Goal: Complete application form

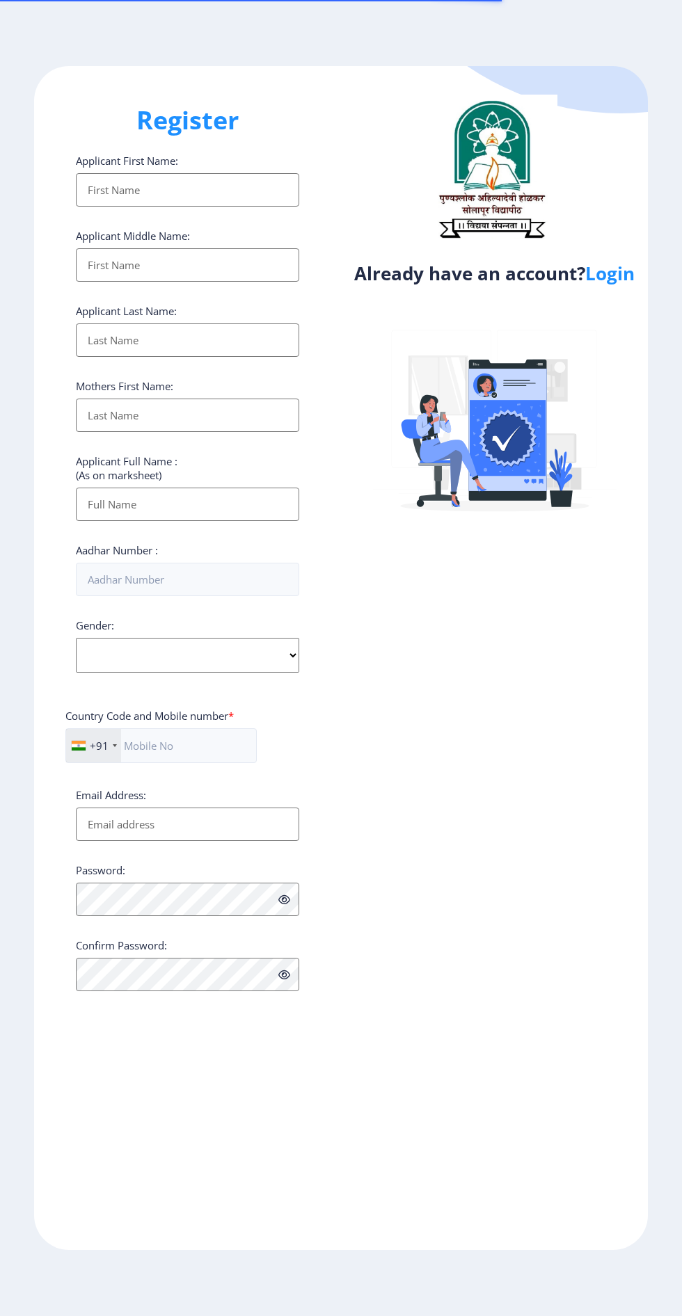
select select
click at [611, 286] on link "Login" at bounding box center [609, 273] width 49 height 25
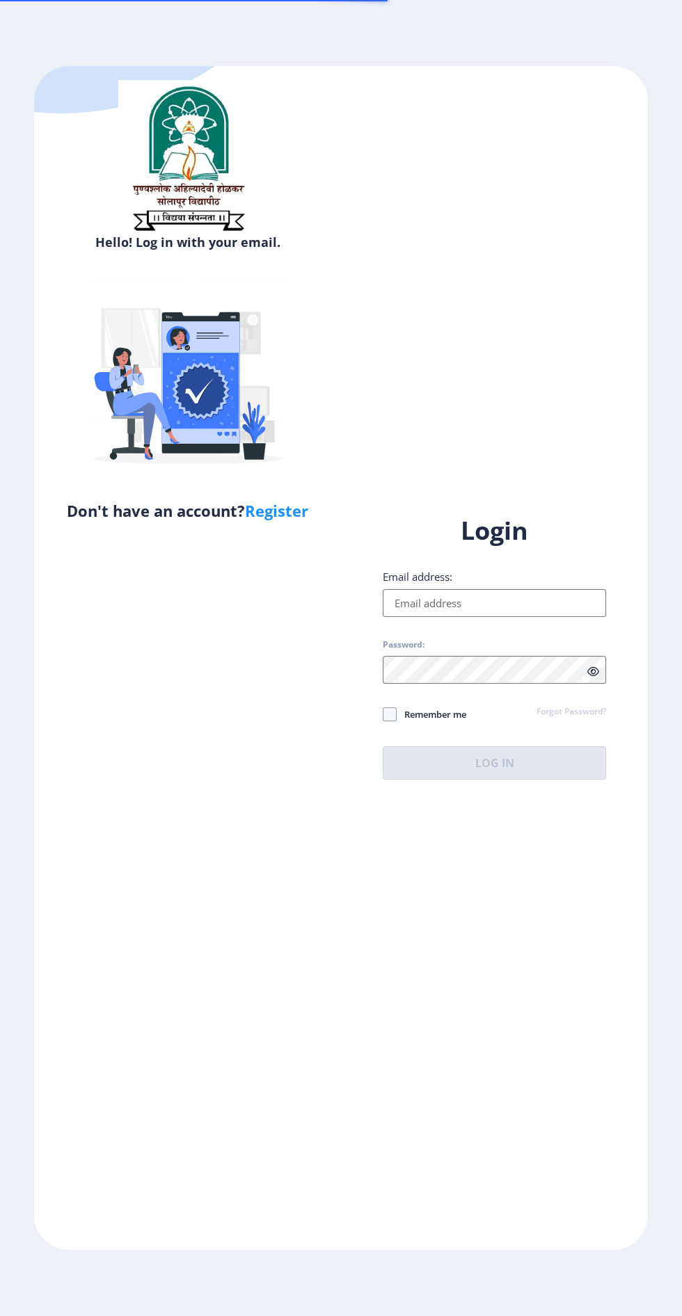
click at [524, 617] on input "Email address:" at bounding box center [494, 603] width 223 height 28
type input "[EMAIL_ADDRESS][DOMAIN_NAME]"
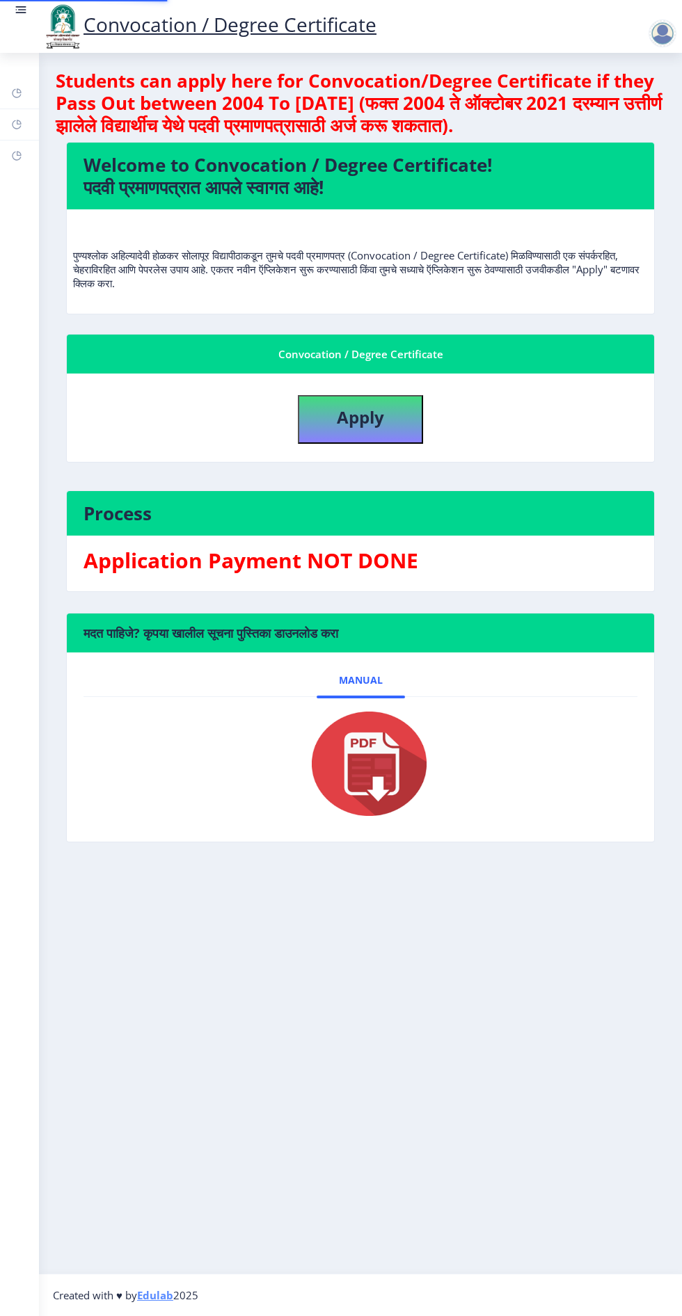
click at [529, 860] on div "मदत पाहिजे? कृपया खालील सूचना पुस्तिका डाउनलोड करा Manual" at bounding box center [360, 738] width 609 height 250
click at [383, 428] on button "Apply" at bounding box center [360, 419] width 125 height 49
select select
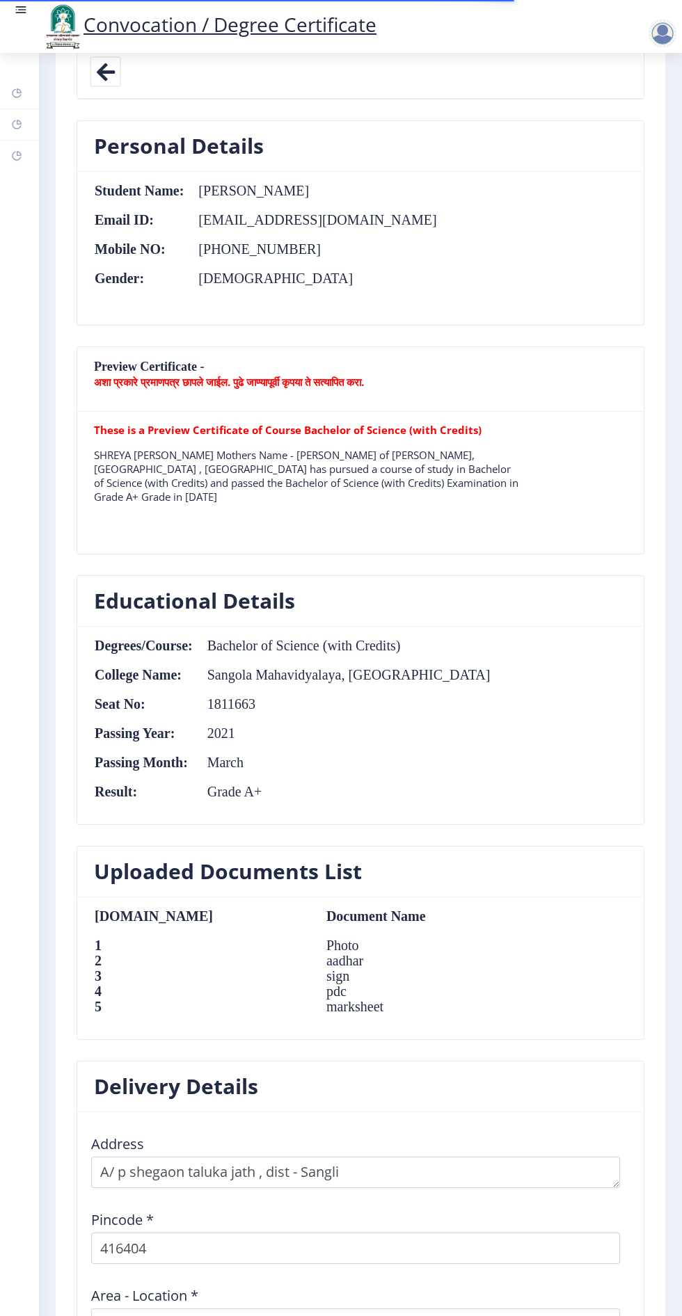
scroll to position [1024, 0]
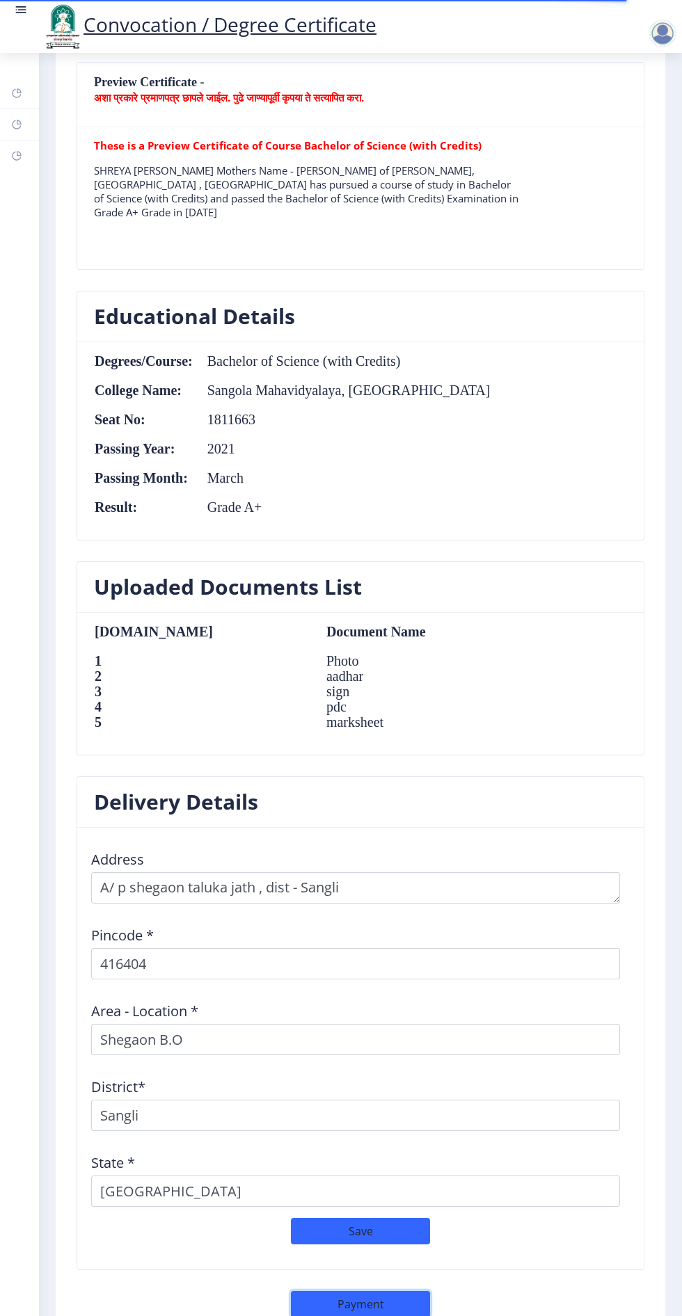
click at [400, 1302] on button "Payment" at bounding box center [360, 1304] width 139 height 26
select select "sealed"
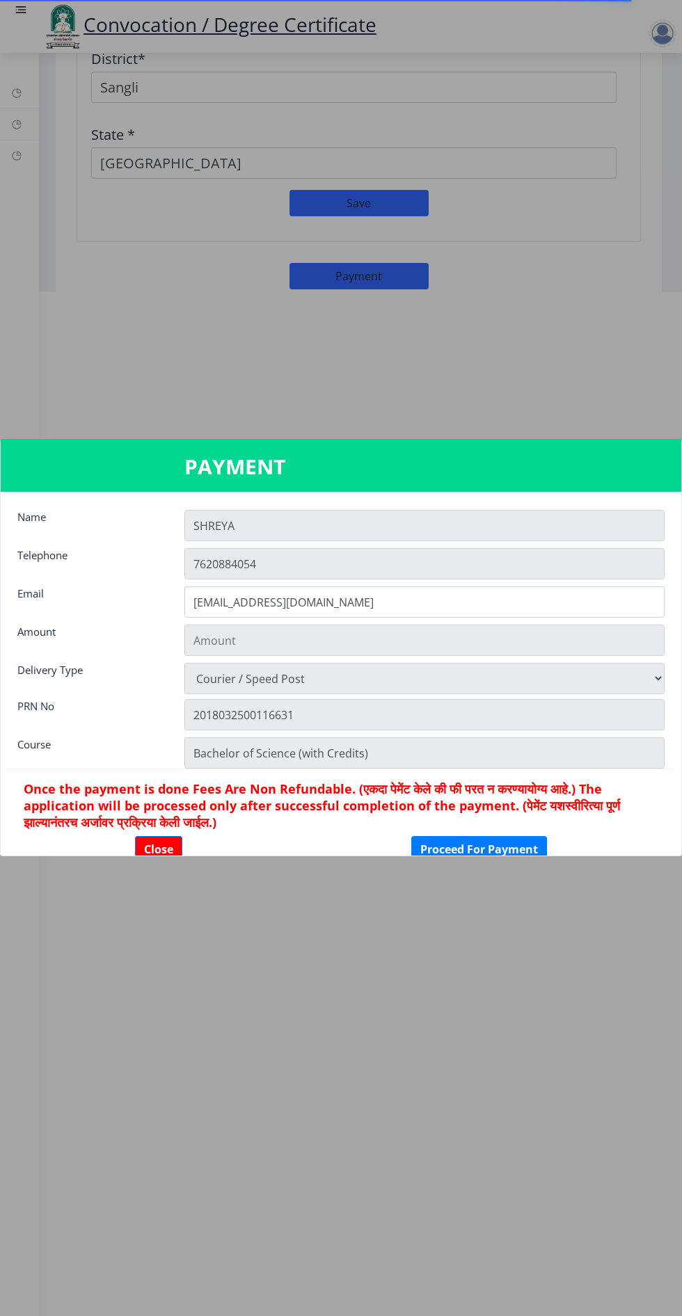
type input "2885"
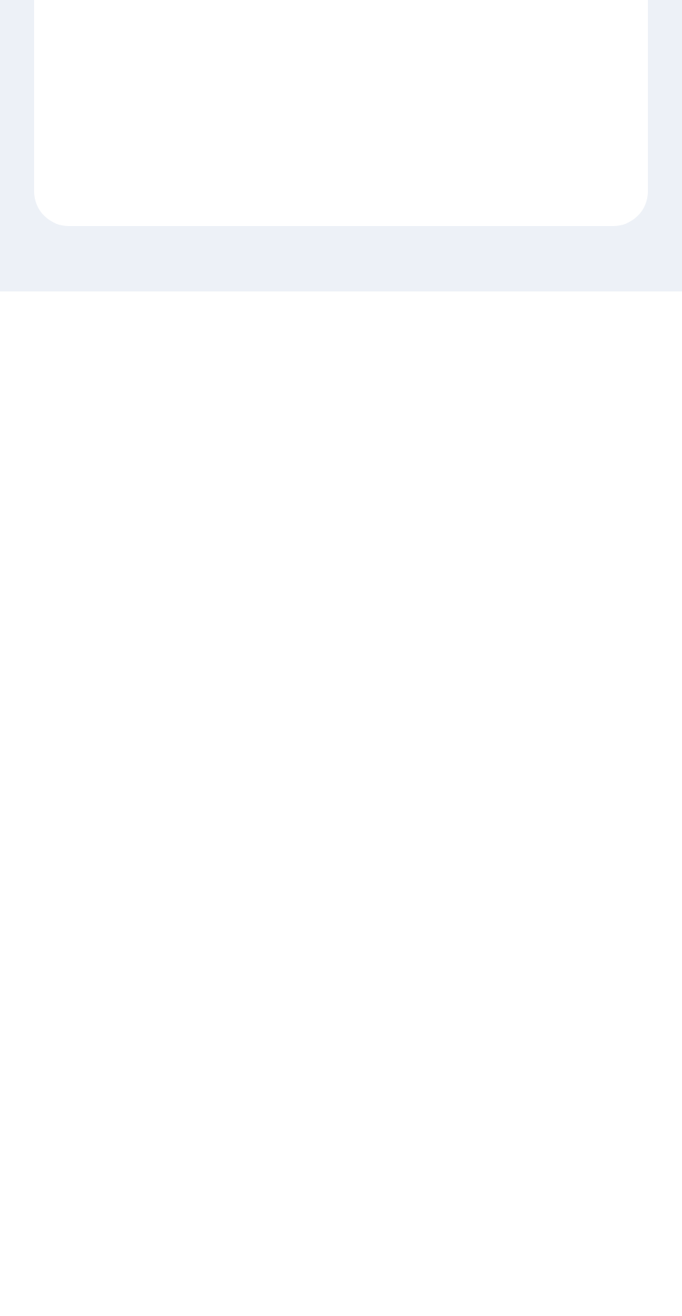
select select
